Goal: Navigation & Orientation: Find specific page/section

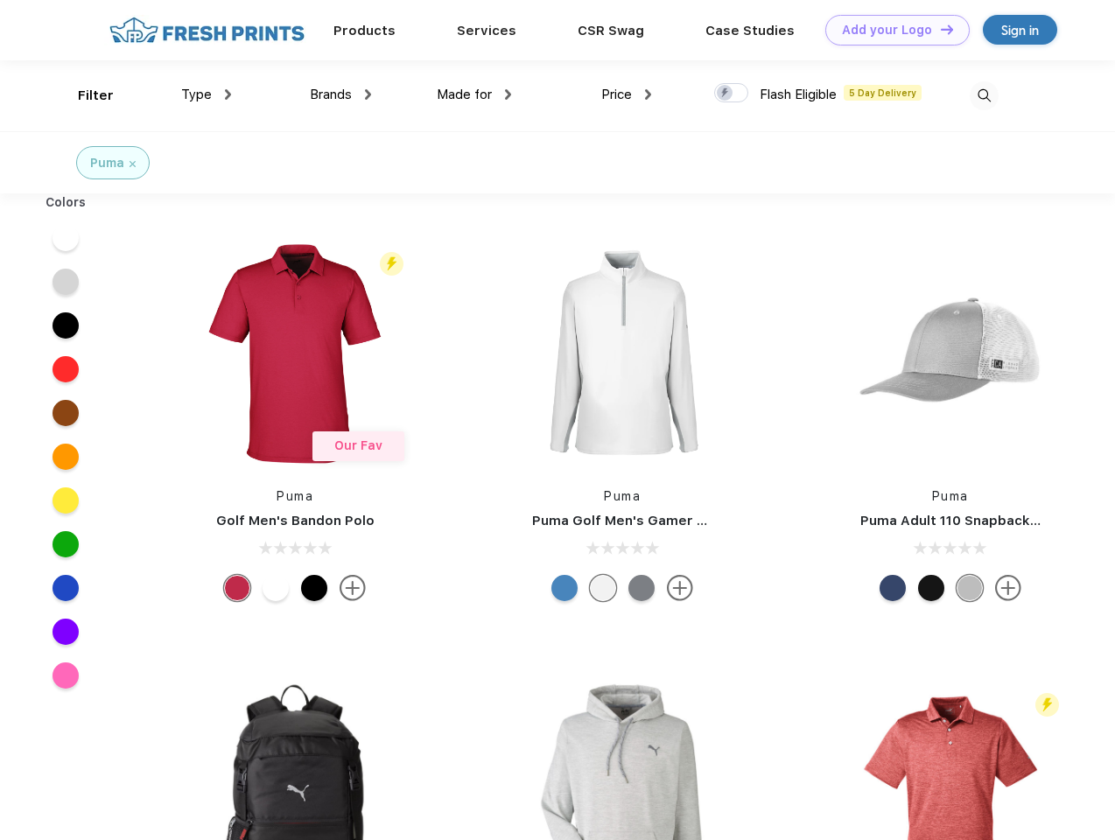
click at [891, 30] on link "Add your Logo Design Tool" at bounding box center [897, 30] width 144 height 31
click at [0, 0] on div "Design Tool" at bounding box center [0, 0] width 0 height 0
click at [939, 29] on link "Add your Logo Design Tool" at bounding box center [897, 30] width 144 height 31
click at [84, 95] on div "Filter" at bounding box center [96, 96] width 36 height 20
click at [207, 95] on span "Type" at bounding box center [196, 95] width 31 height 16
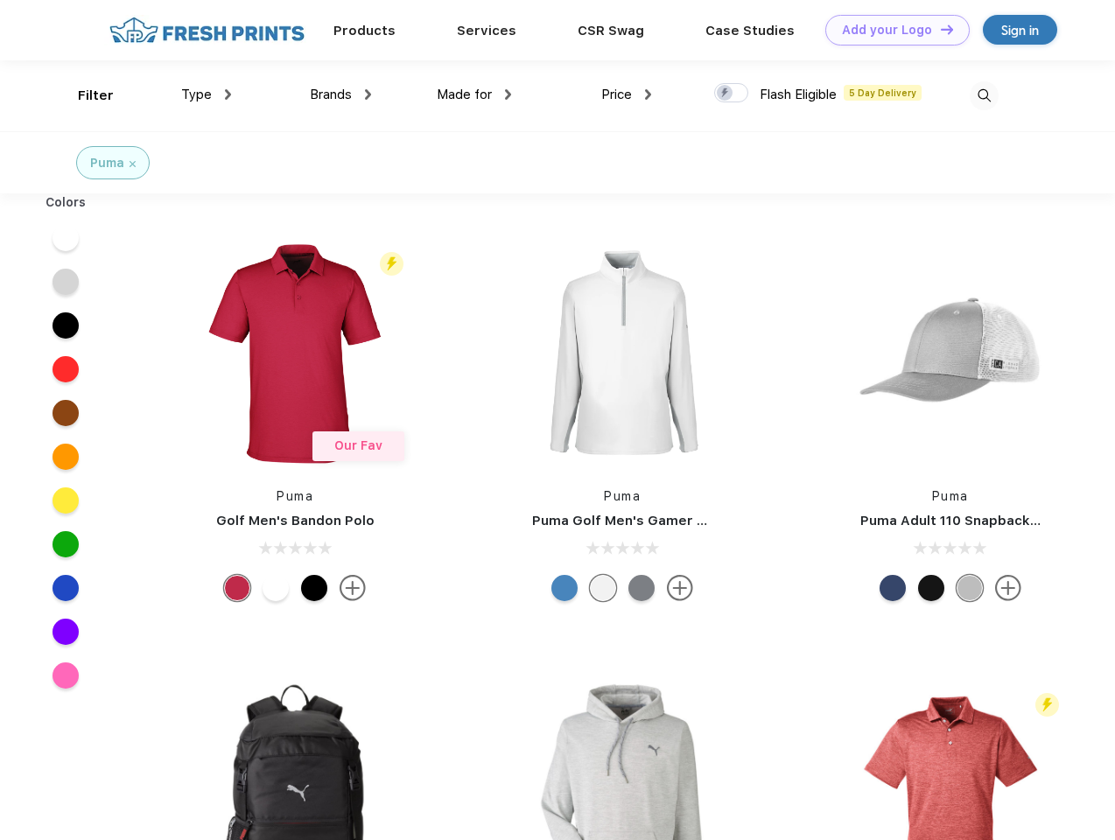
click at [340, 95] on span "Brands" at bounding box center [331, 95] width 42 height 16
click at [474, 95] on span "Made for" at bounding box center [464, 95] width 55 height 16
click at [627, 95] on span "Price" at bounding box center [616, 95] width 31 height 16
click at [732, 94] on div at bounding box center [731, 92] width 34 height 19
click at [725, 94] on input "checkbox" at bounding box center [719, 87] width 11 height 11
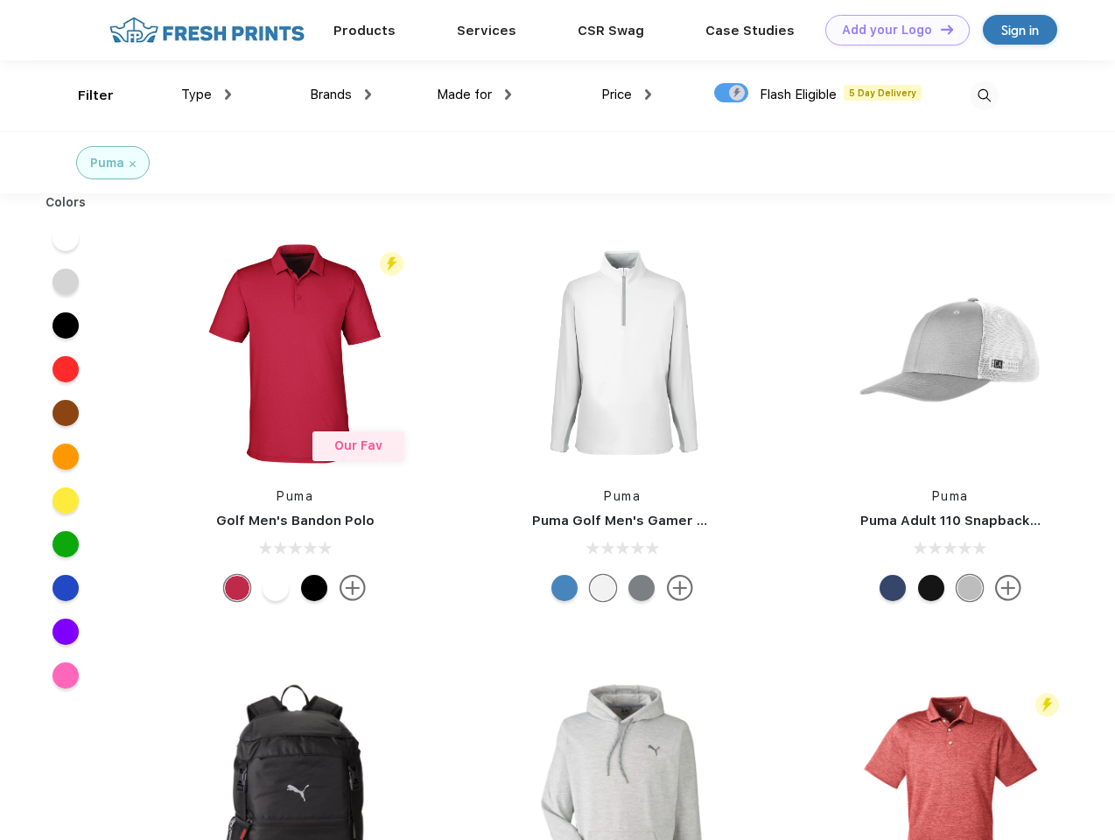
click at [984, 95] on img at bounding box center [984, 95] width 29 height 29
